Goal: Check status: Check status

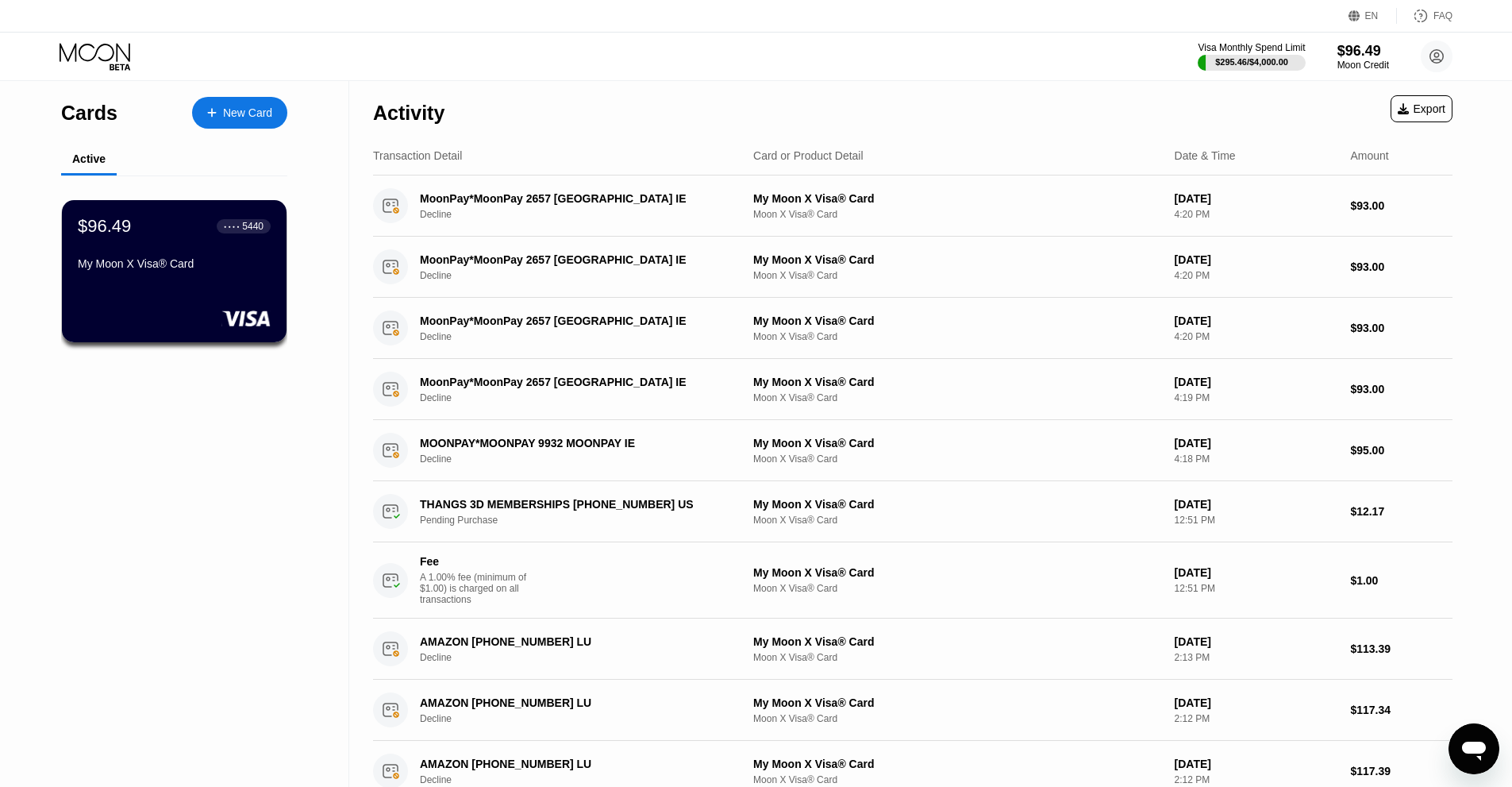
click at [80, 49] on icon at bounding box center [96, 57] width 74 height 27
click at [94, 64] on icon at bounding box center [96, 57] width 74 height 27
click at [166, 270] on div "My Moon X Visa® Card" at bounding box center [174, 263] width 195 height 13
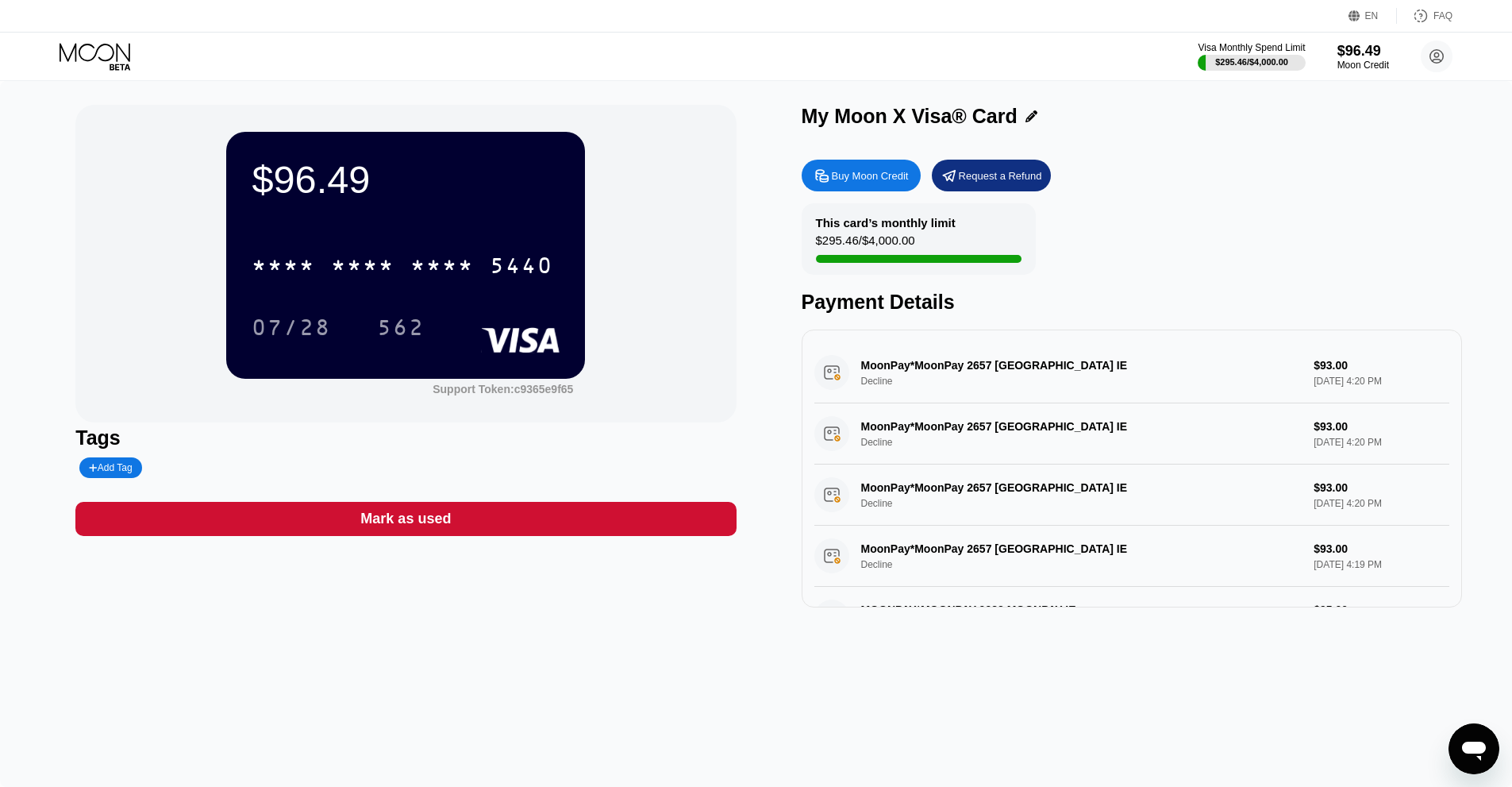
click at [483, 233] on div "$96.49 * * * * * * * * * * * * 5440 07/28 562" at bounding box center [406, 255] width 359 height 246
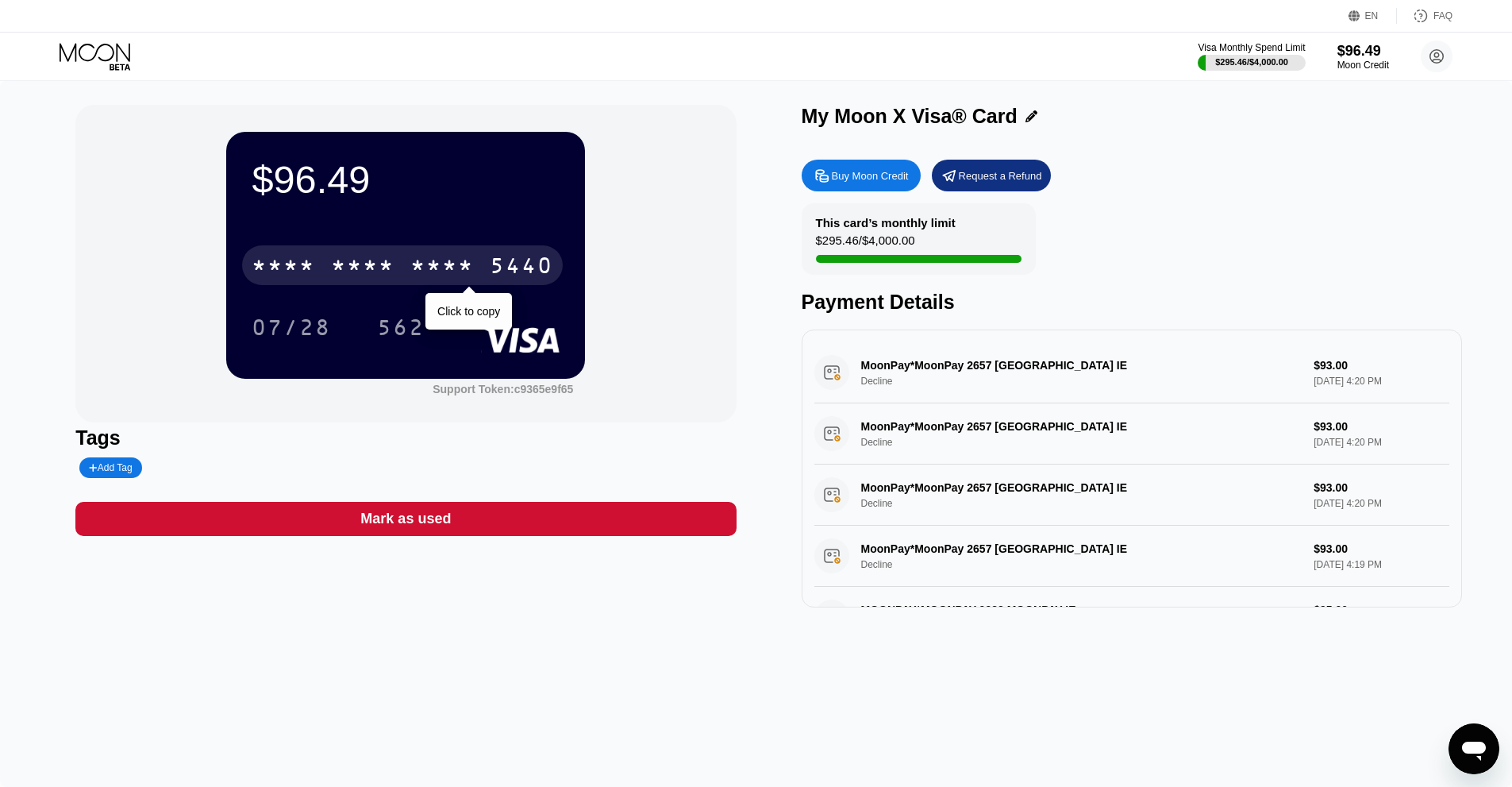
click at [454, 263] on div "* * * *" at bounding box center [442, 268] width 64 height 26
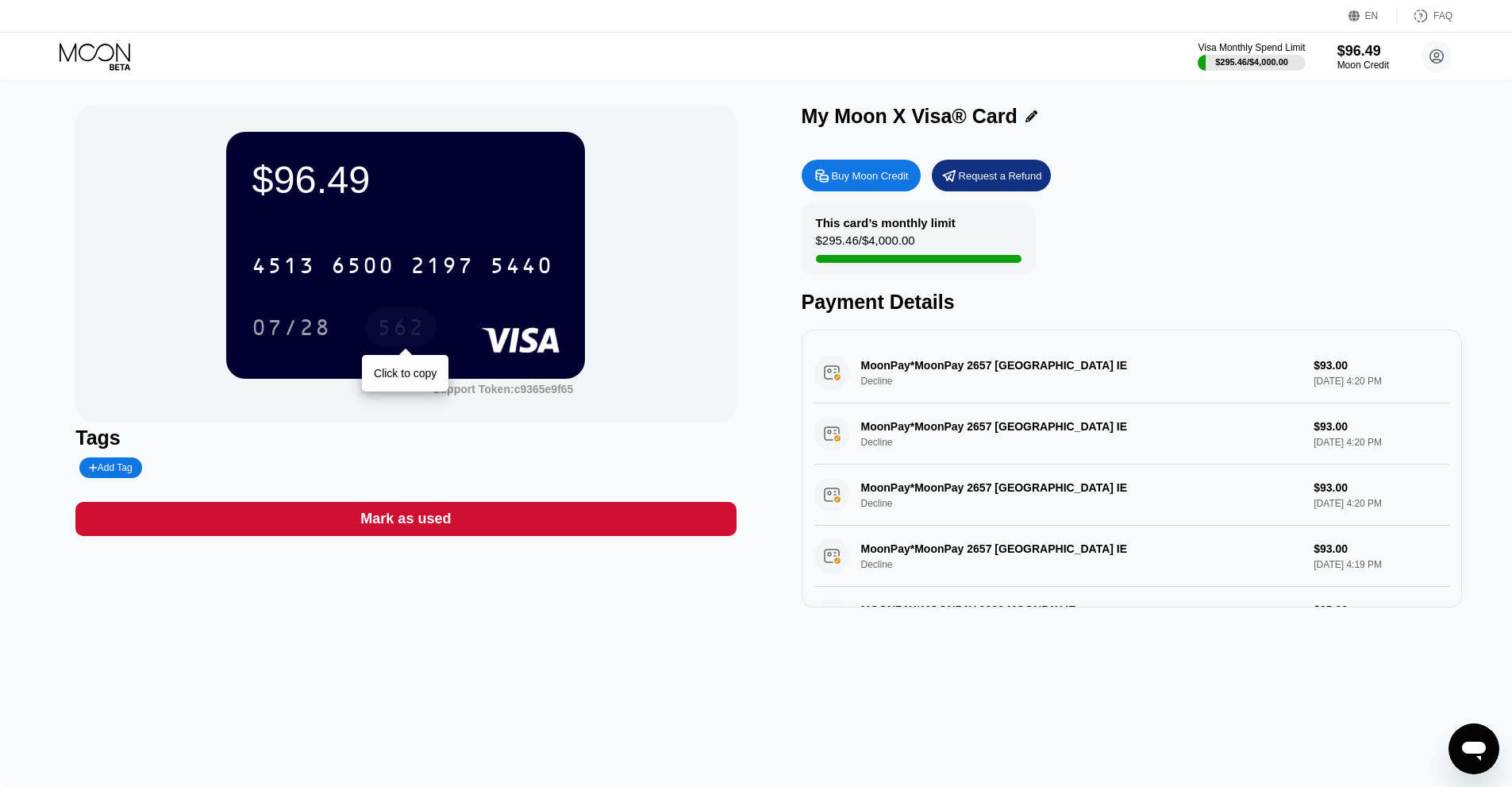
click at [409, 333] on div "562" at bounding box center [401, 330] width 48 height 26
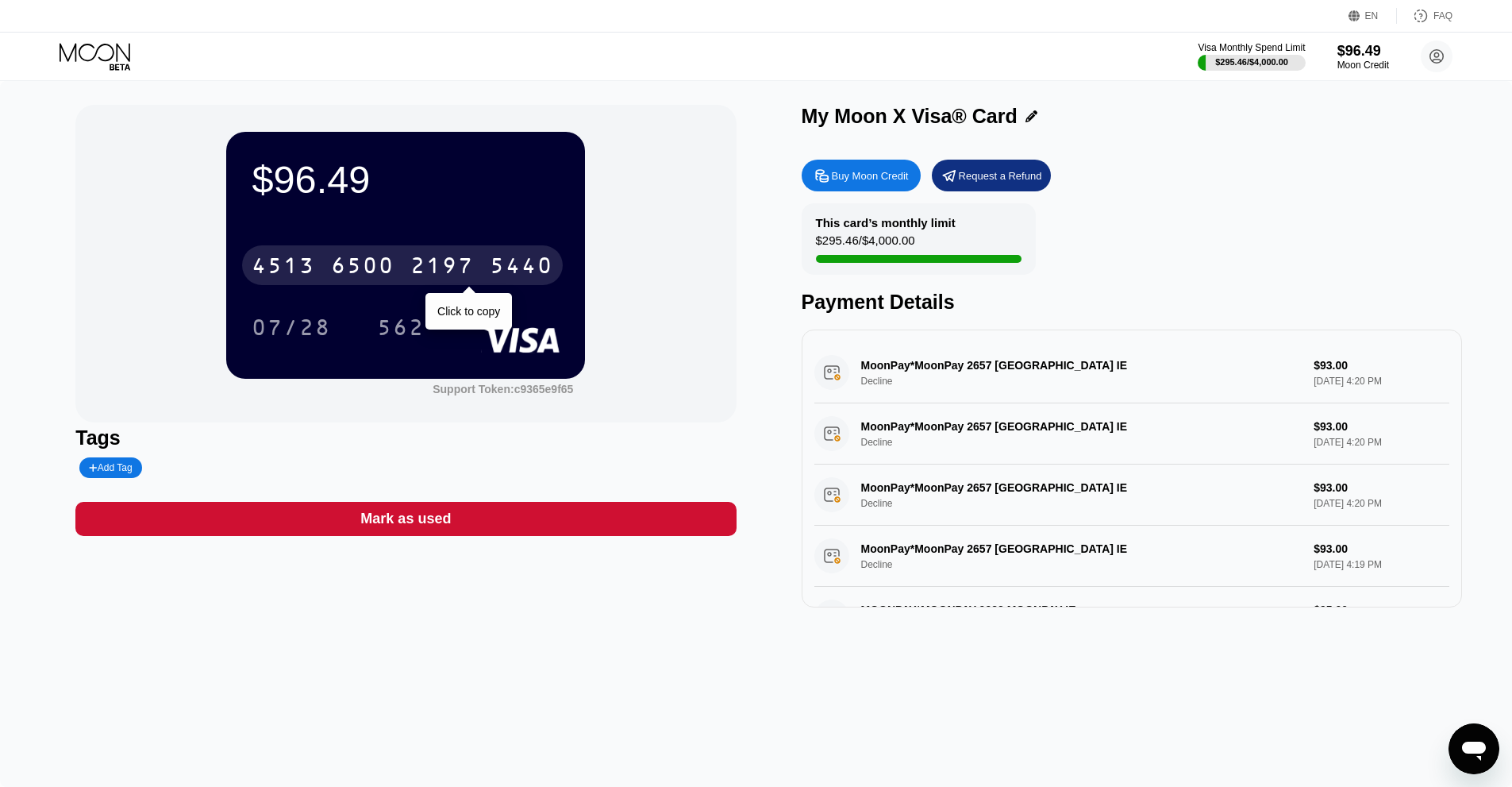
click at [307, 266] on div "4513" at bounding box center [283, 268] width 64 height 26
